Goal: Information Seeking & Learning: Check status

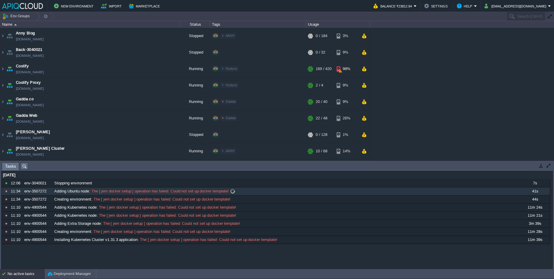
click at [88, 192] on span "Adding Ubuntu node" at bounding box center [71, 191] width 35 height 5
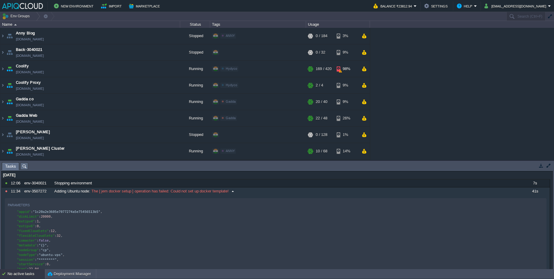
click at [90, 193] on div "Adding Ubuntu node : The [ jem docker setup ] operation has failed: Could not s…" at bounding box center [286, 192] width 466 height 8
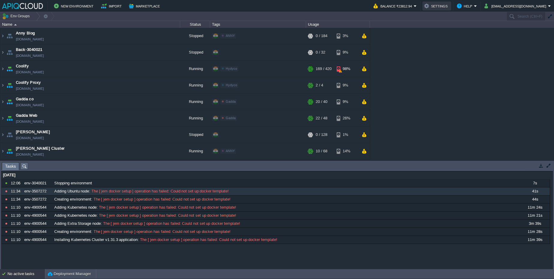
click at [449, 6] on button "Settings" at bounding box center [436, 5] width 25 height 7
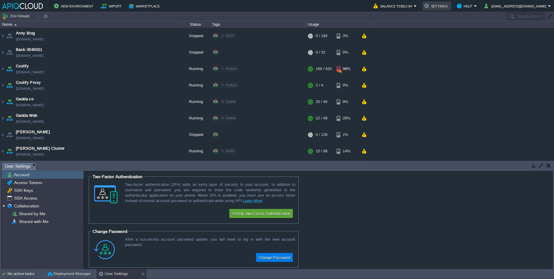
click at [449, 7] on button "Settings" at bounding box center [436, 5] width 25 height 7
click at [474, 3] on button "Help" at bounding box center [465, 5] width 17 height 7
click at [469, 88] on div "[PERSON_NAME] Blog [DOMAIN_NAME] Stopped ANNY Edit RAM 0% CPU 0% 0 / 184 3% Bac…" at bounding box center [277, 94] width 554 height 133
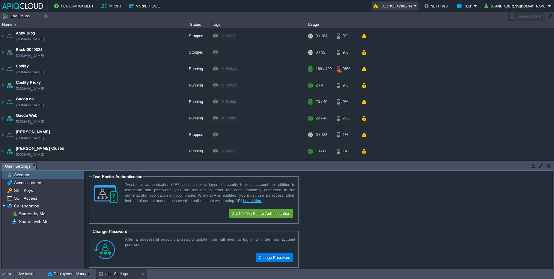
click at [413, 4] on button "Balance ₹23812.94" at bounding box center [393, 5] width 40 height 7
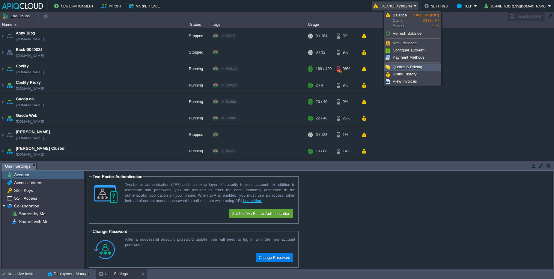
click at [420, 65] on span "Quotas & Pricing" at bounding box center [406, 67] width 29 height 4
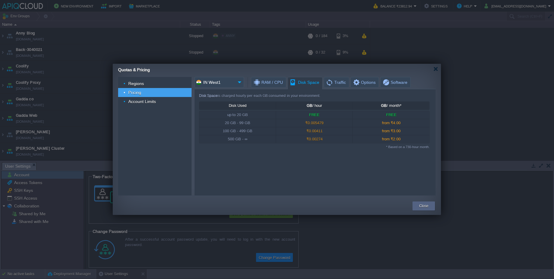
click at [318, 84] on span "Disk Space" at bounding box center [304, 82] width 30 height 10
click at [427, 204] on button "Close" at bounding box center [423, 206] width 9 height 6
